Goal: Obtain resource: Obtain resource

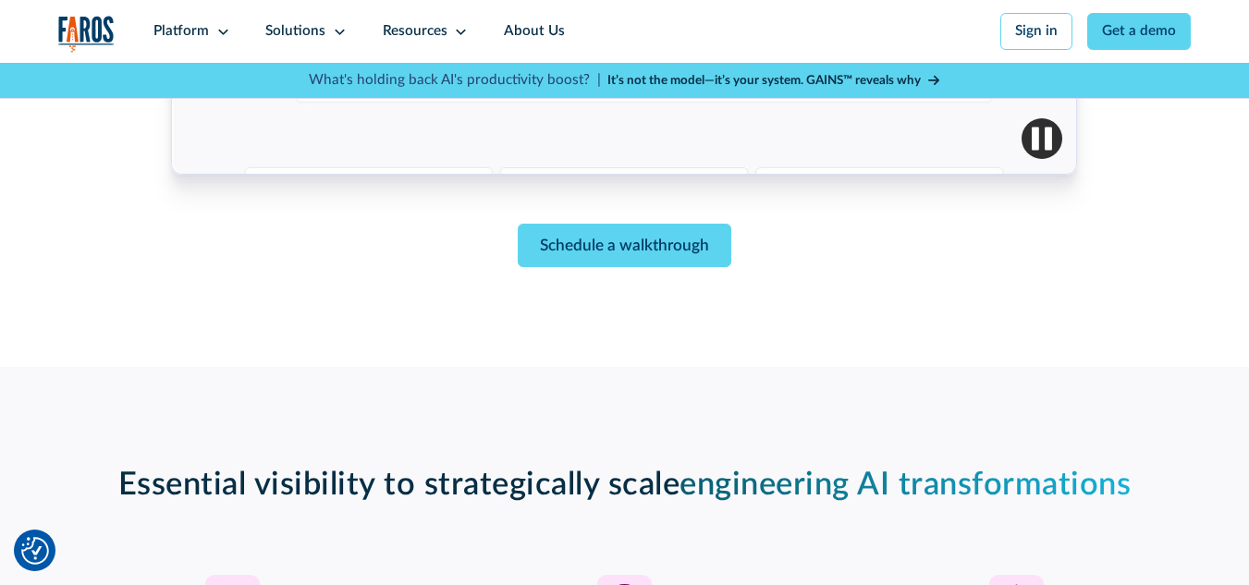
scroll to position [1026, 0]
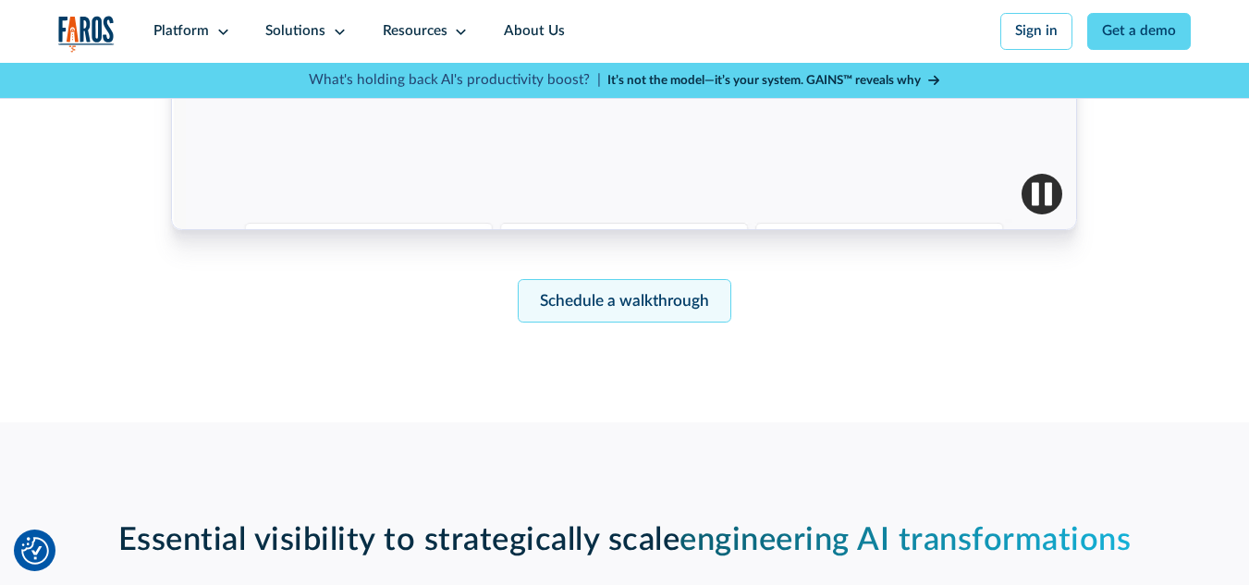
click at [681, 314] on link "Schedule a walkthrough" at bounding box center [625, 300] width 214 height 43
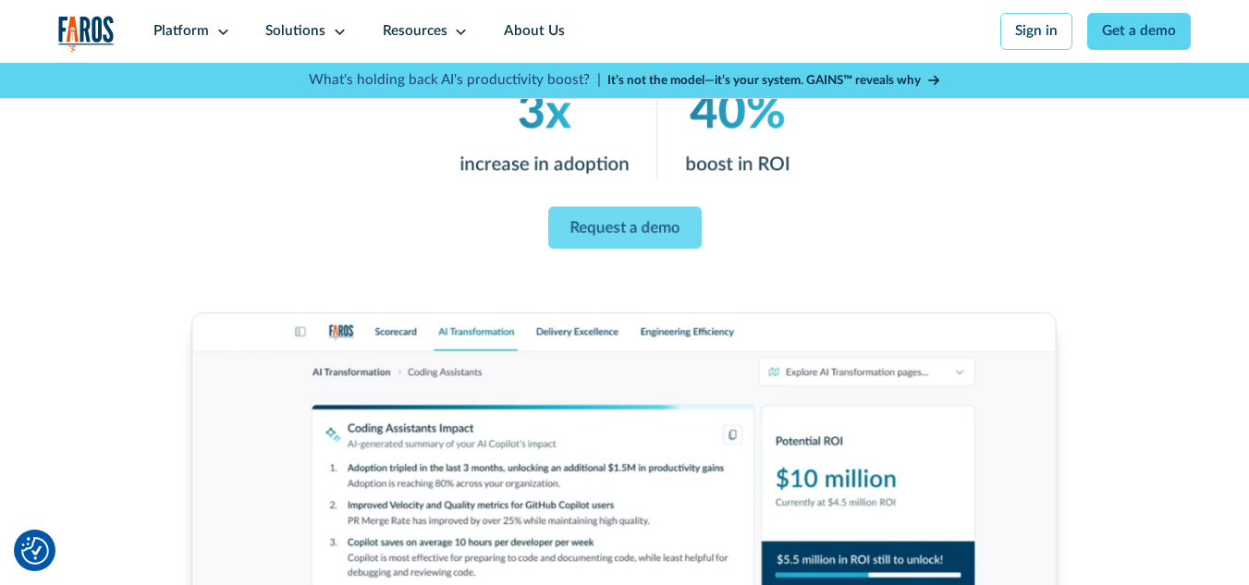
scroll to position [226, 0]
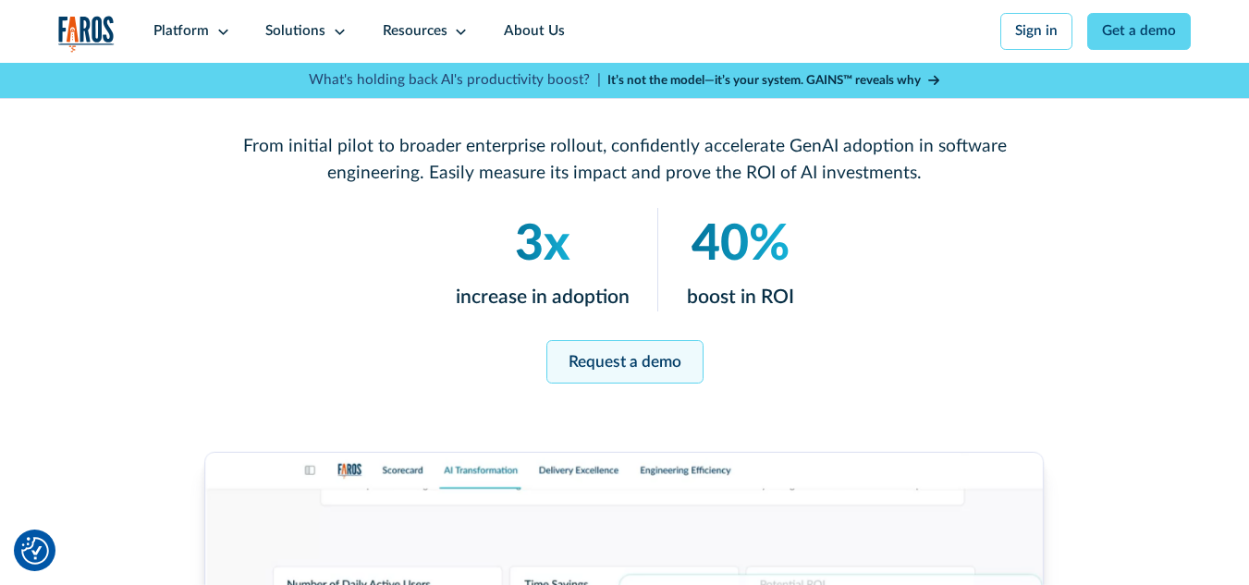
click at [606, 353] on link "Request a demo" at bounding box center [624, 361] width 157 height 43
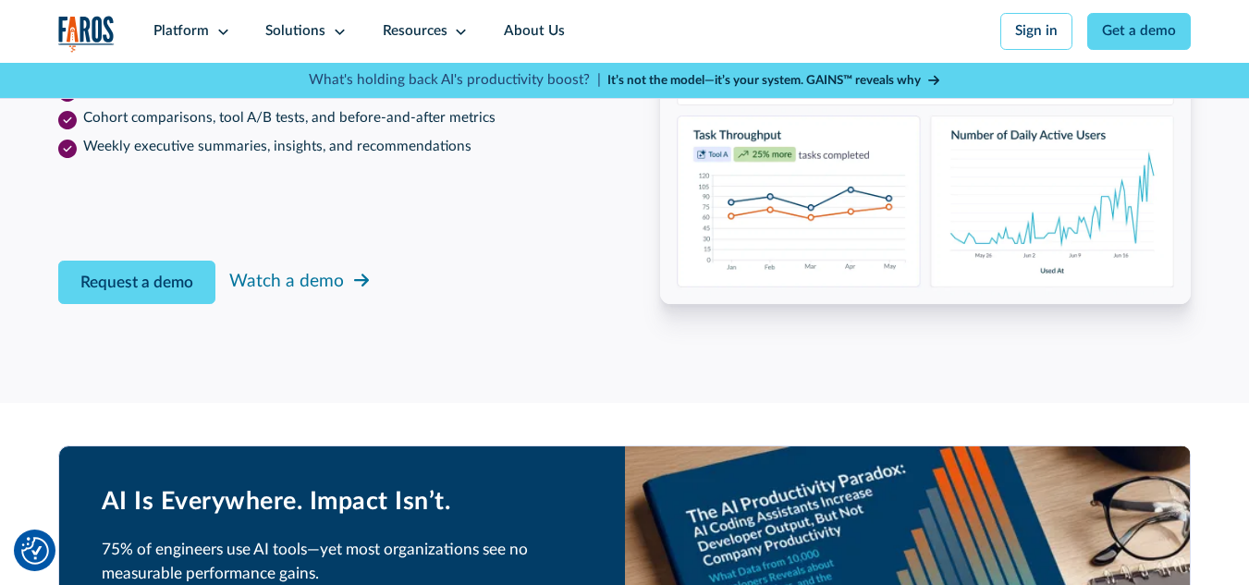
scroll to position [3000, 0]
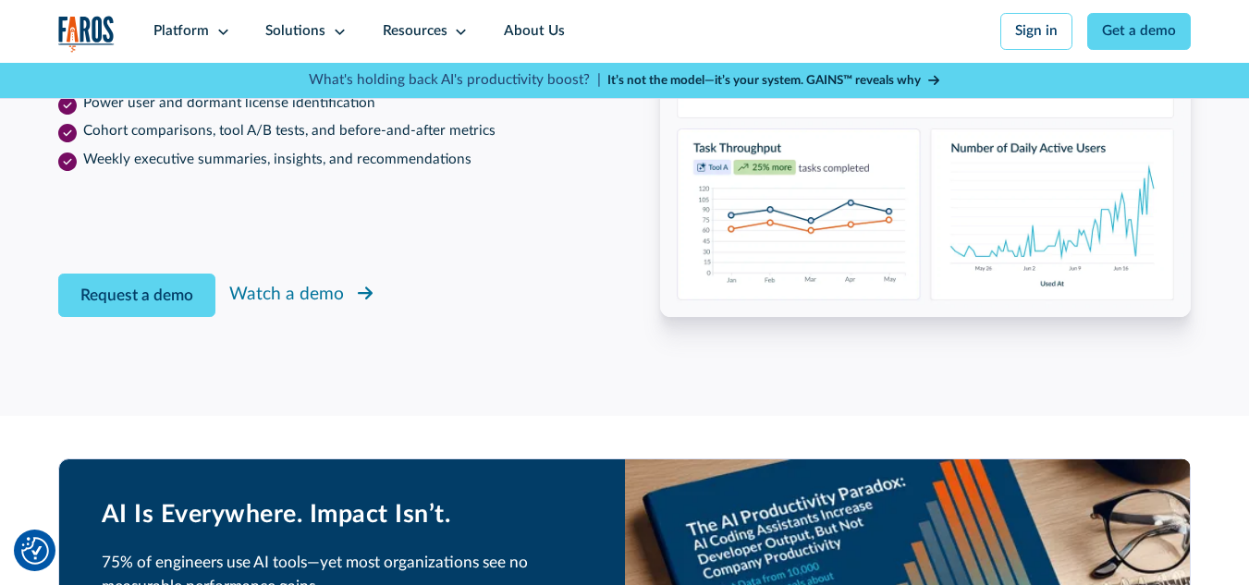
click at [303, 309] on div "Watch a demo" at bounding box center [286, 295] width 115 height 27
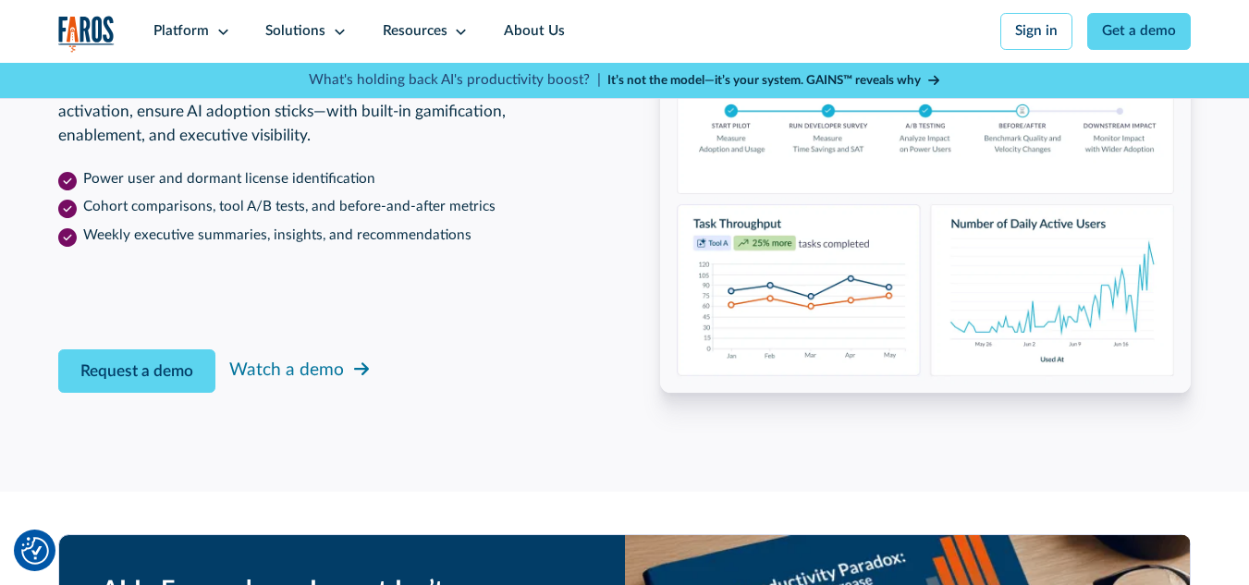
scroll to position [2959, 0]
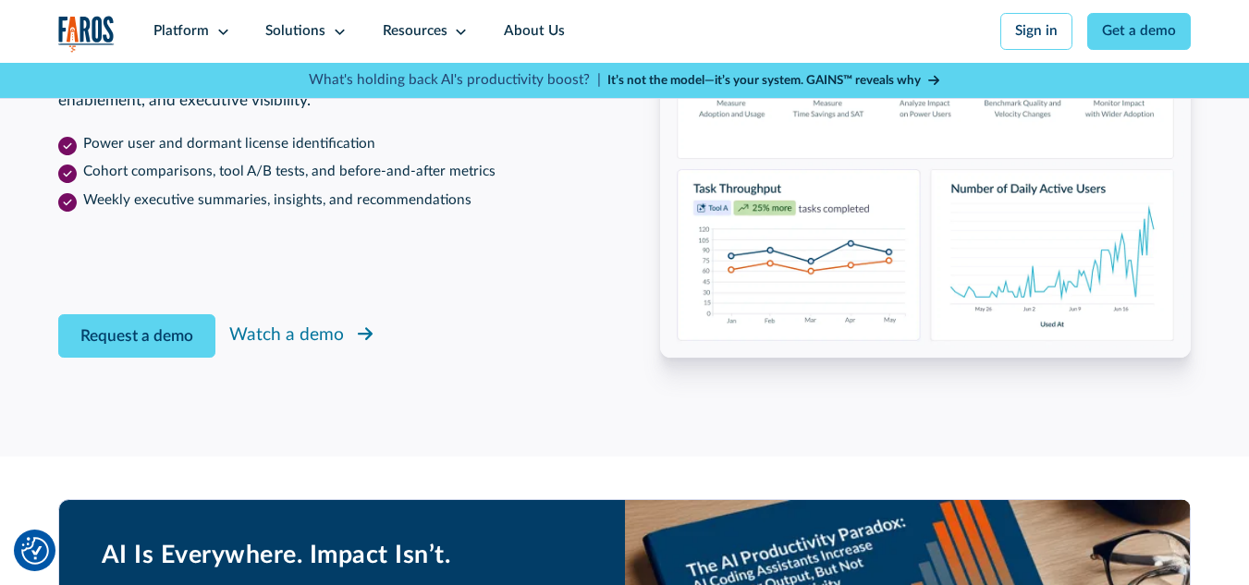
click at [263, 350] on div "Watch a demo" at bounding box center [286, 336] width 115 height 27
